Goal: Transaction & Acquisition: Purchase product/service

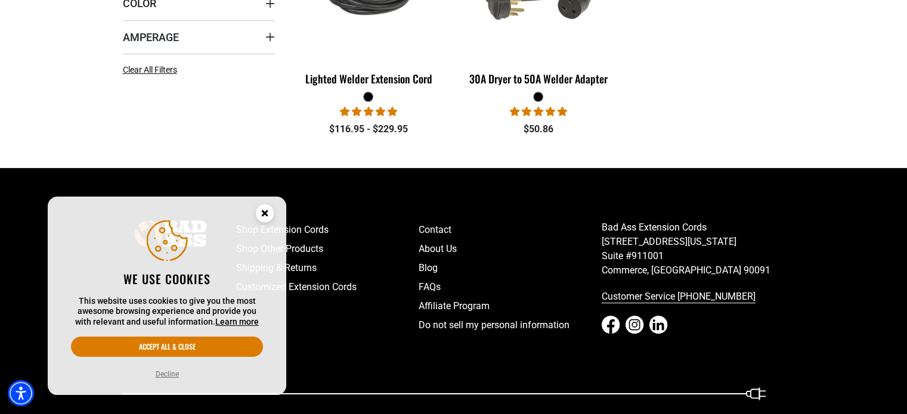
scroll to position [469, 0]
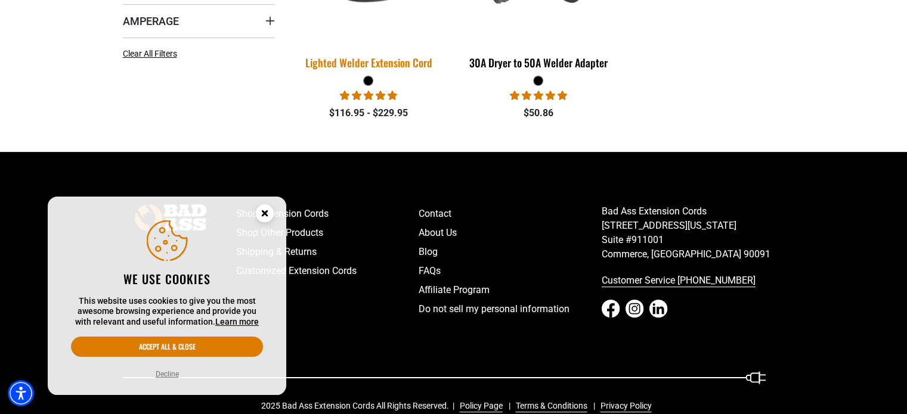
click at [400, 58] on div "Lighted Welder Extension Cord" at bounding box center [369, 62] width 152 height 11
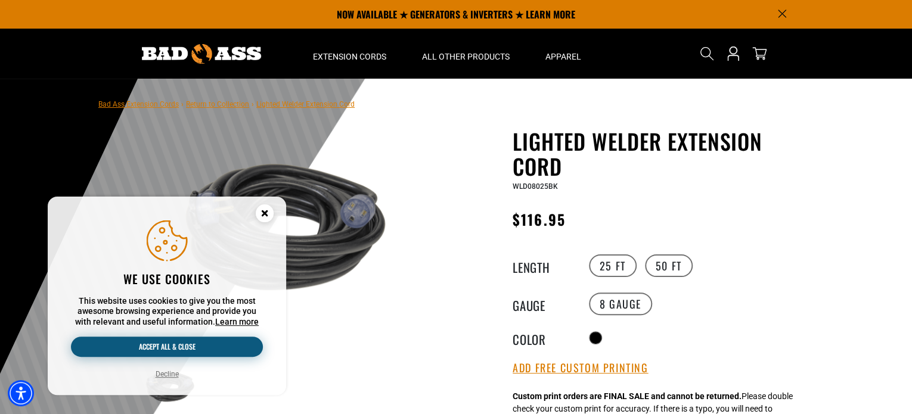
click at [194, 351] on button "Accept all & close" at bounding box center [167, 347] width 192 height 20
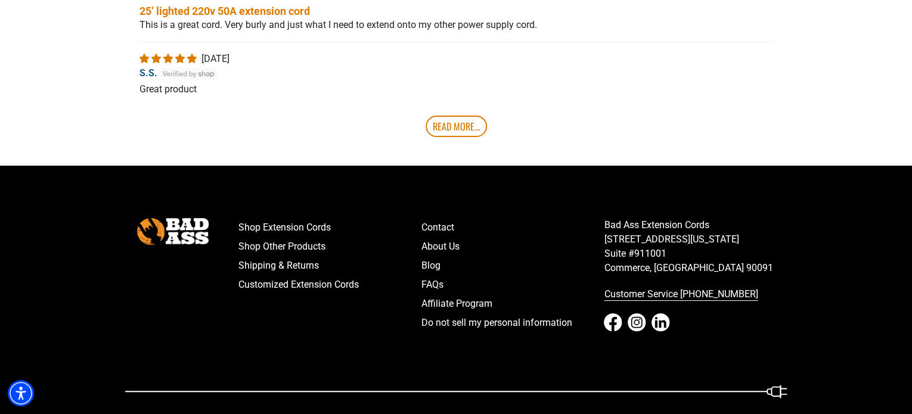
scroll to position [2320, 0]
